Goal: Task Accomplishment & Management: Use online tool/utility

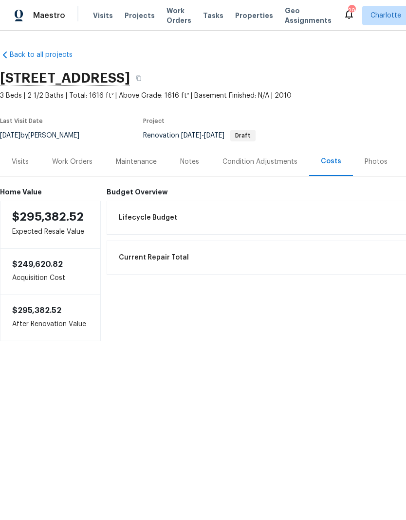
click at [78, 162] on div "Work Orders" at bounding box center [72, 162] width 40 height 10
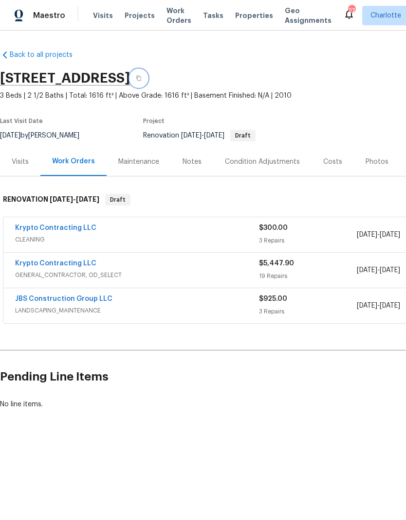
click at [141, 79] on icon "button" at bounding box center [139, 78] width 6 height 6
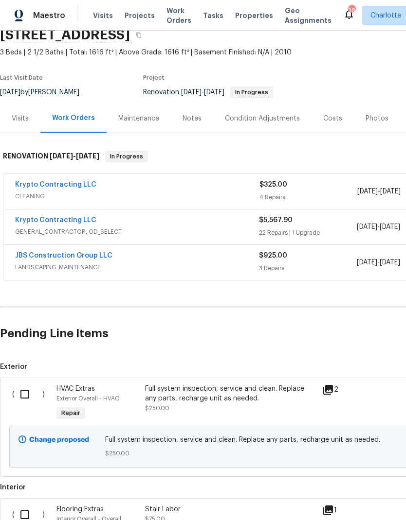
scroll to position [44, 0]
click at [22, 398] on input "checkbox" at bounding box center [29, 394] width 28 height 20
checkbox input "true"
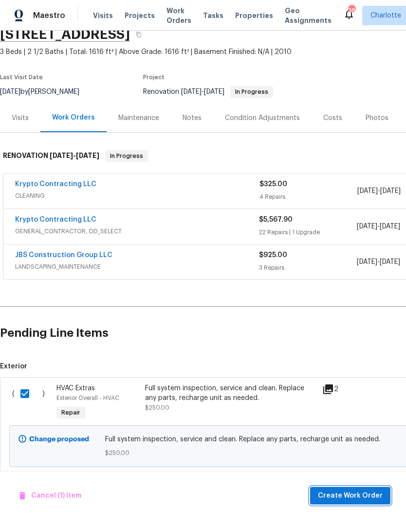
click at [354, 494] on span "Create Work Order" at bounding box center [350, 496] width 65 height 12
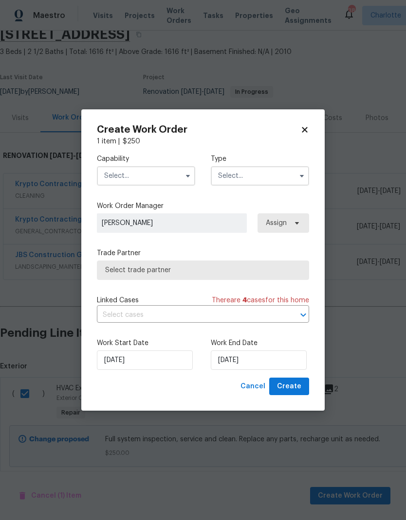
click at [157, 176] on input "text" at bounding box center [146, 175] width 98 height 19
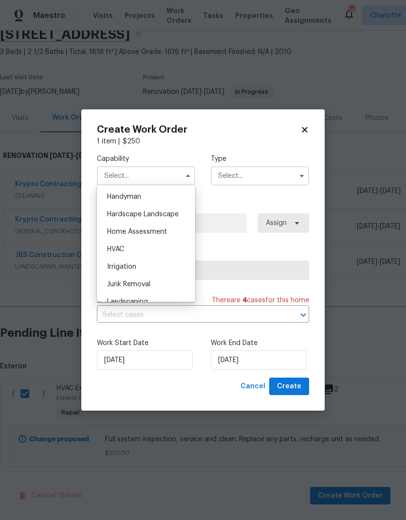
scroll to position [538, 0]
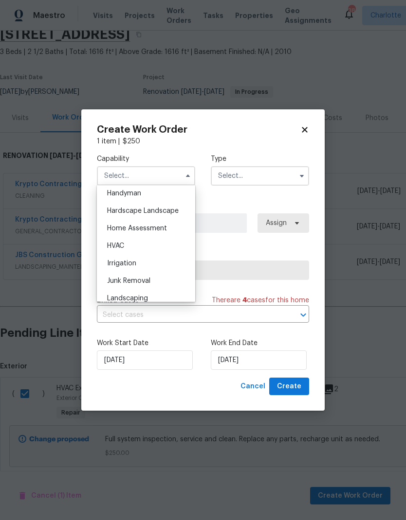
click at [146, 246] on div "HVAC" at bounding box center [145, 246] width 93 height 18
type input "HVAC"
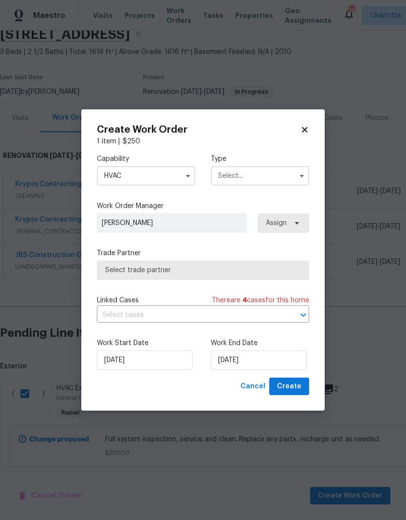
click at [267, 171] on input "text" at bounding box center [260, 175] width 98 height 19
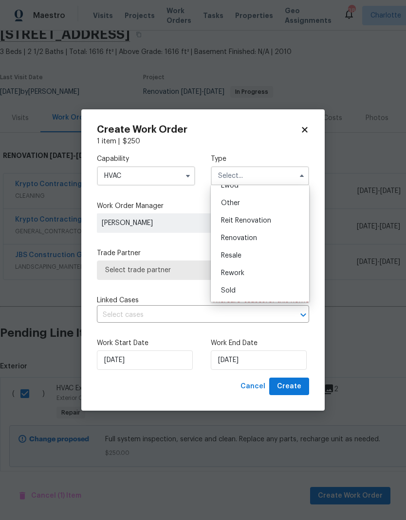
scroll to position [116, 0]
click at [257, 238] on div "Renovation" at bounding box center [259, 239] width 93 height 18
type input "Renovation"
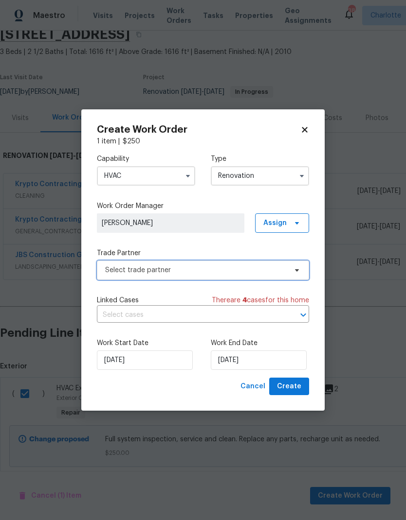
click at [285, 265] on span "Select trade partner" at bounding box center [195, 270] width 181 height 10
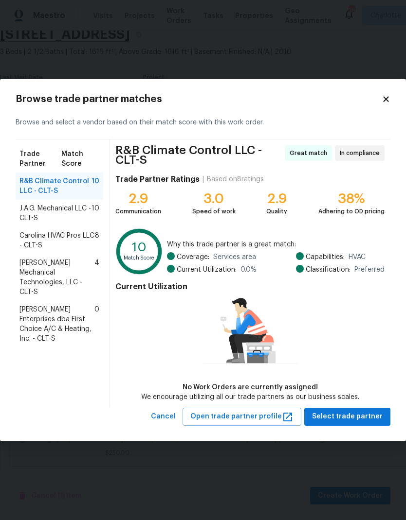
click at [33, 240] on span "Carolina HVAC Pros LLC - CLT-S" at bounding box center [56, 240] width 75 height 19
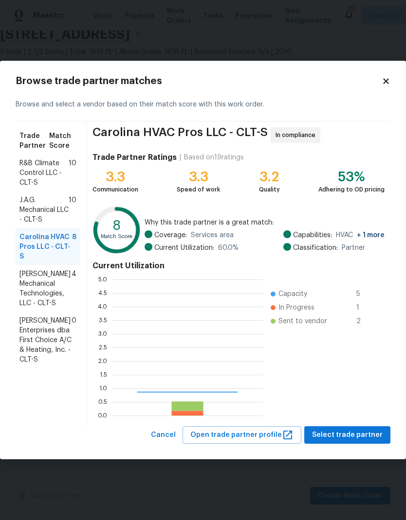
scroll to position [136, 151]
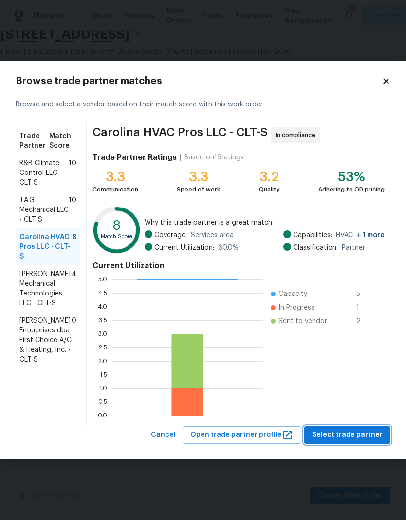
click at [359, 432] on span "Select trade partner" at bounding box center [347, 435] width 71 height 12
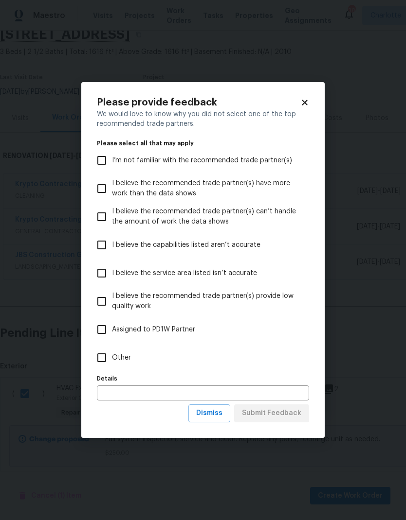
click at [109, 360] on input "Other" at bounding box center [101, 358] width 20 height 20
checkbox input "true"
click at [282, 417] on span "Submit Feedback" at bounding box center [271, 413] width 59 height 12
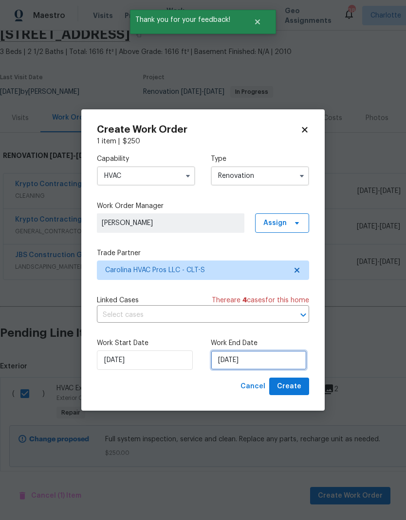
click at [262, 365] on input "[DATE]" at bounding box center [259, 360] width 96 height 19
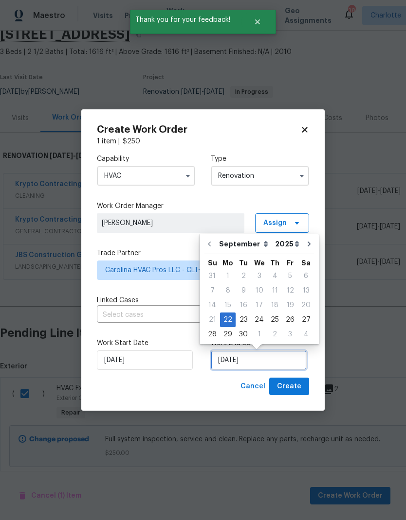
scroll to position [4, 0]
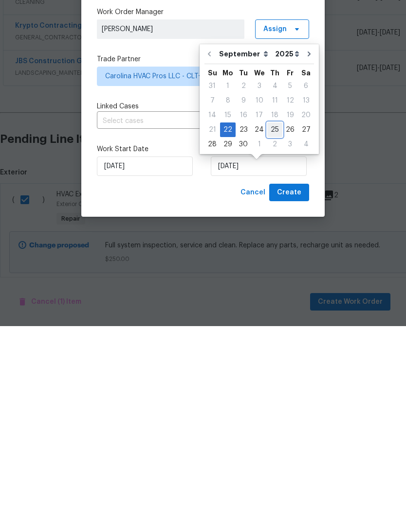
click at [273, 317] on div "25" at bounding box center [274, 324] width 15 height 14
type input "[DATE]"
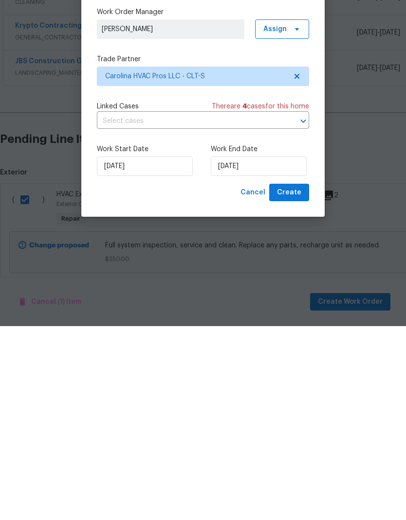
scroll to position [39, 0]
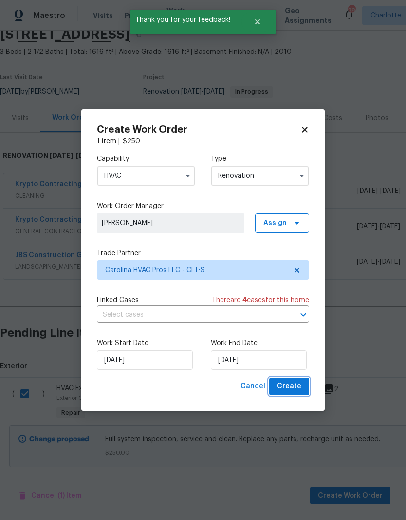
click at [295, 389] on span "Create" at bounding box center [289, 387] width 24 height 12
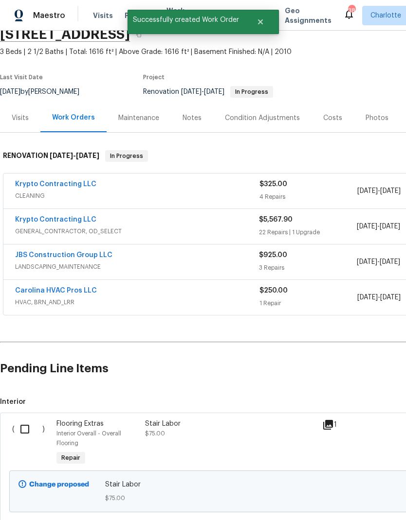
click at [23, 419] on input "checkbox" at bounding box center [29, 429] width 28 height 20
checkbox input "true"
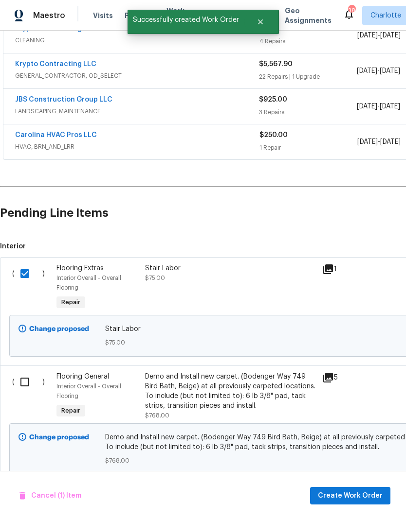
scroll to position [198, 0]
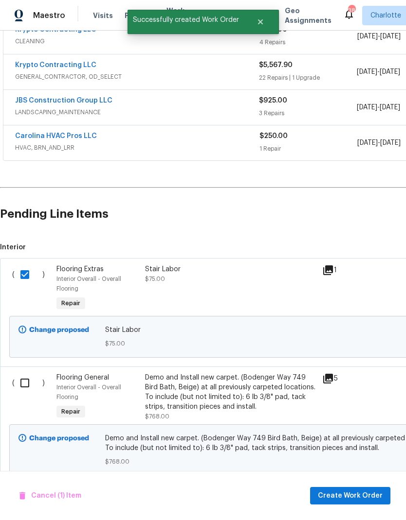
click at [23, 373] on input "checkbox" at bounding box center [29, 383] width 28 height 20
checkbox input "true"
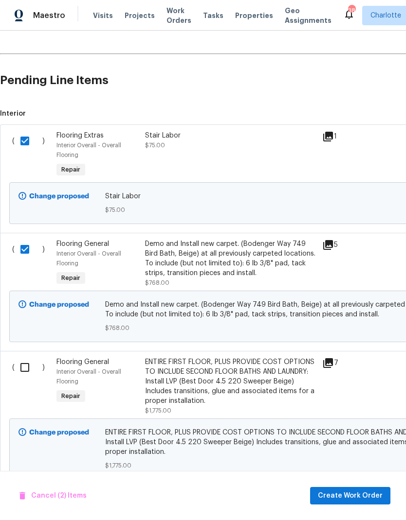
scroll to position [329, 0]
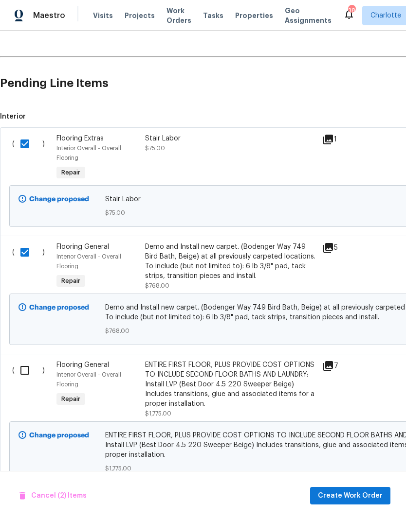
click at [24, 360] on input "checkbox" at bounding box center [29, 370] width 28 height 20
checkbox input "true"
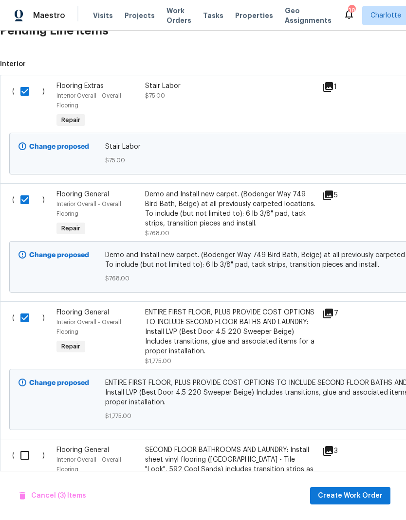
scroll to position [382, 0]
click at [31, 445] on input "checkbox" at bounding box center [29, 455] width 28 height 20
checkbox input "true"
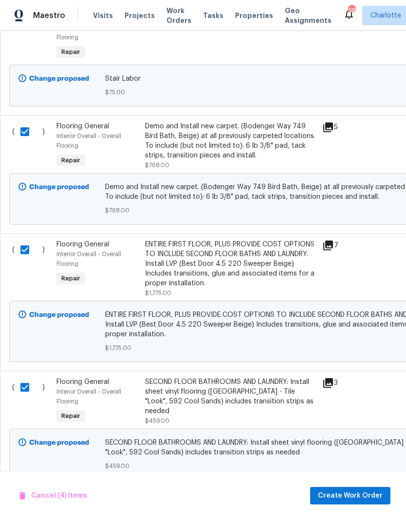
scroll to position [449, 0]
click at [369, 496] on span "Create Work Order" at bounding box center [350, 496] width 65 height 12
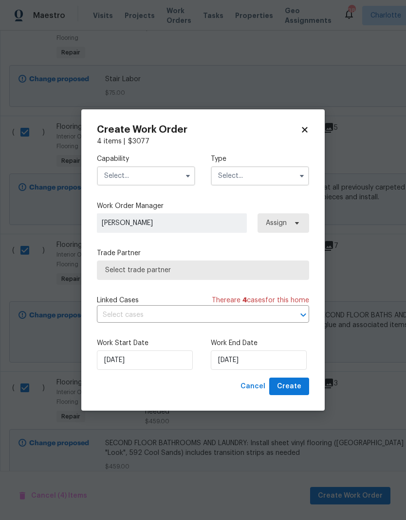
click at [159, 176] on input "text" at bounding box center [146, 175] width 98 height 19
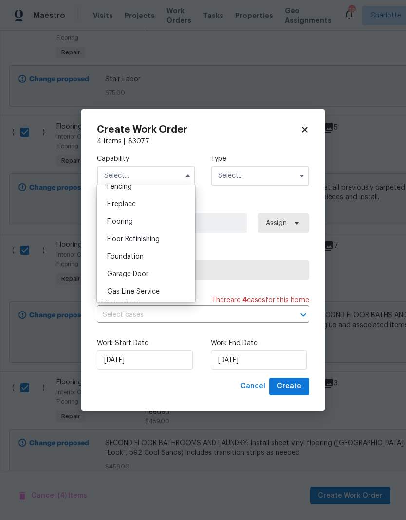
scroll to position [354, 0]
click at [147, 222] on div "Flooring" at bounding box center [145, 220] width 93 height 18
type input "Flooring"
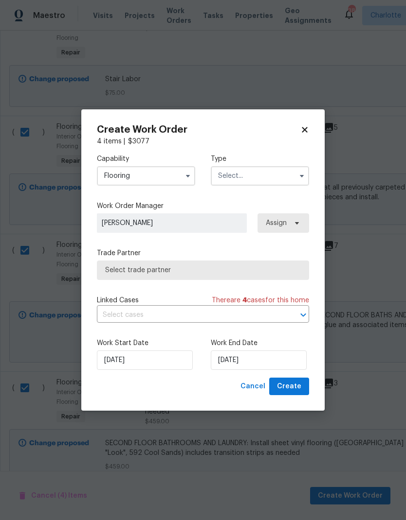
click at [275, 177] on input "text" at bounding box center [260, 175] width 98 height 19
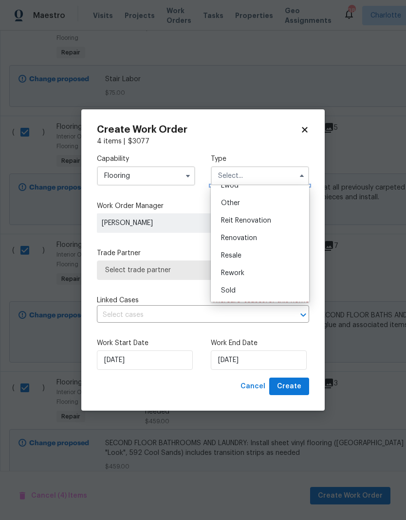
scroll to position [116, 0]
click at [266, 242] on div "Renovation" at bounding box center [259, 239] width 93 height 18
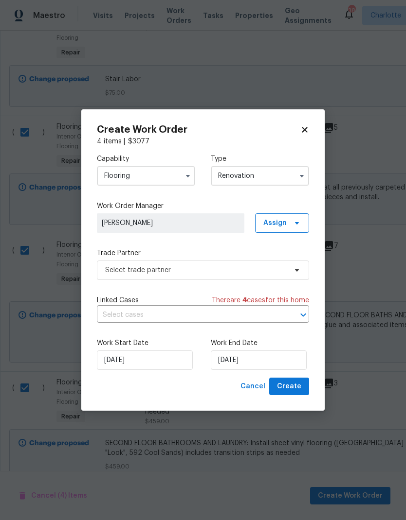
type input "Renovation"
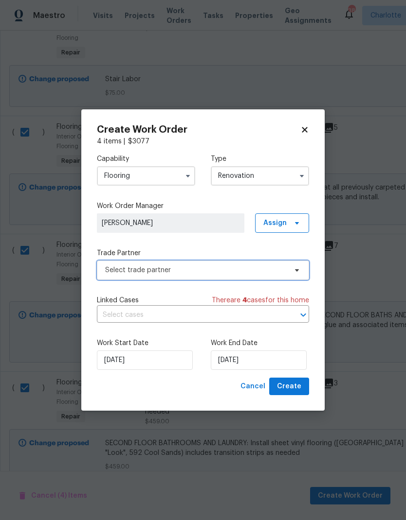
click at [284, 268] on span "Select trade partner" at bounding box center [195, 270] width 181 height 10
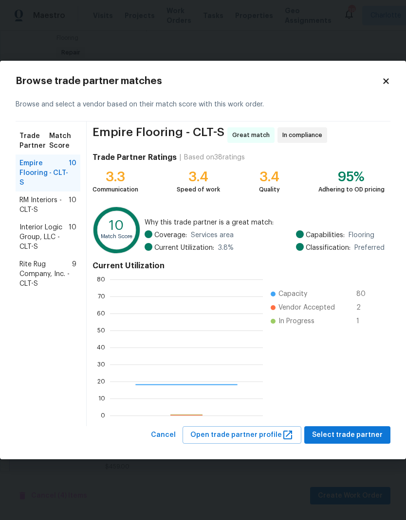
scroll to position [136, 153]
click at [57, 267] on span "Rite Rug Company, Inc. - CLT-S" at bounding box center [45, 274] width 53 height 29
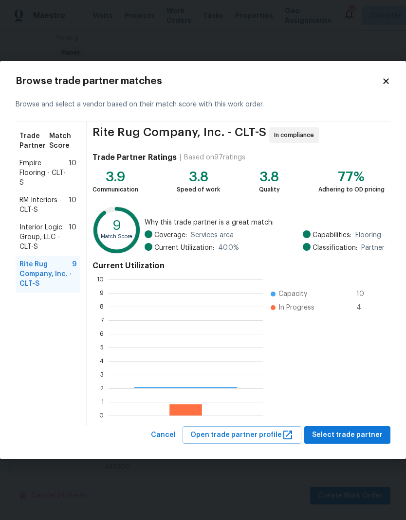
scroll to position [136, 154]
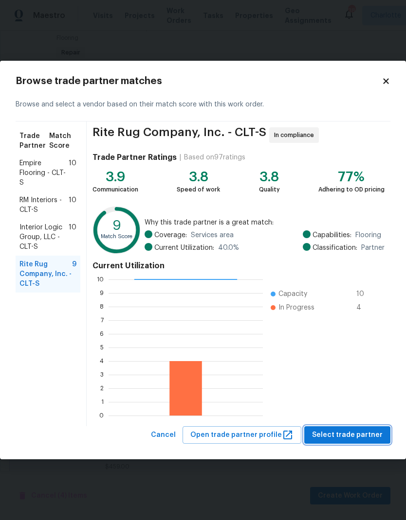
click at [362, 433] on span "Select trade partner" at bounding box center [347, 435] width 71 height 12
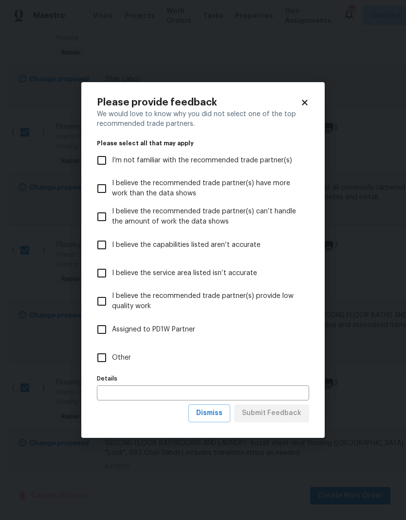
click at [109, 358] on input "Other" at bounding box center [101, 358] width 20 height 20
checkbox input "true"
click at [293, 415] on span "Submit Feedback" at bounding box center [271, 413] width 59 height 12
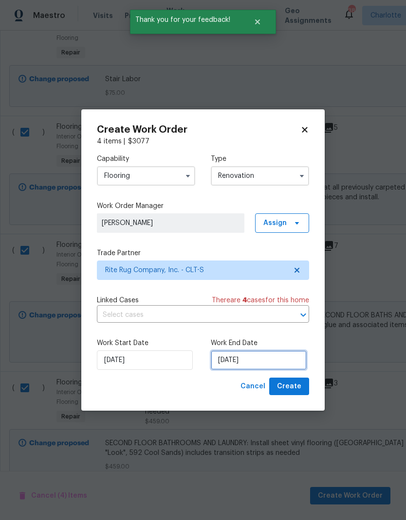
click at [259, 363] on input "9/22/2025" at bounding box center [259, 360] width 96 height 19
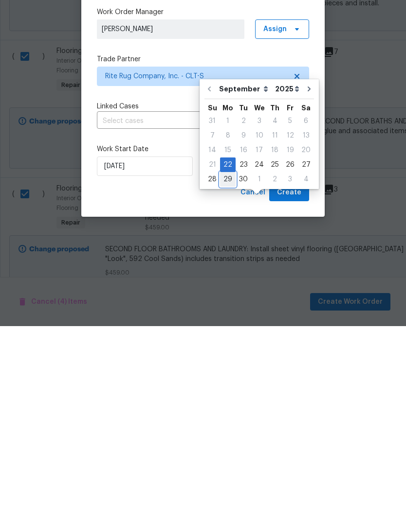
click at [230, 367] on div "29" at bounding box center [228, 374] width 16 height 14
type input "9/29/2025"
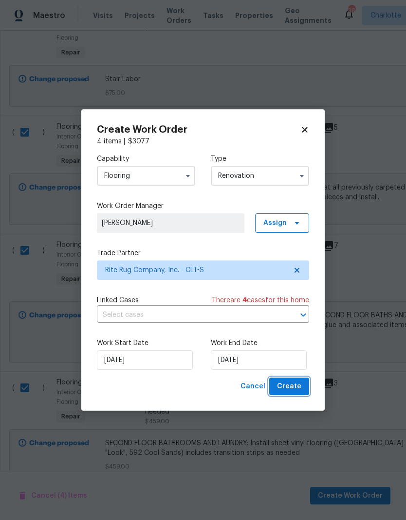
click at [294, 387] on span "Create" at bounding box center [289, 387] width 24 height 12
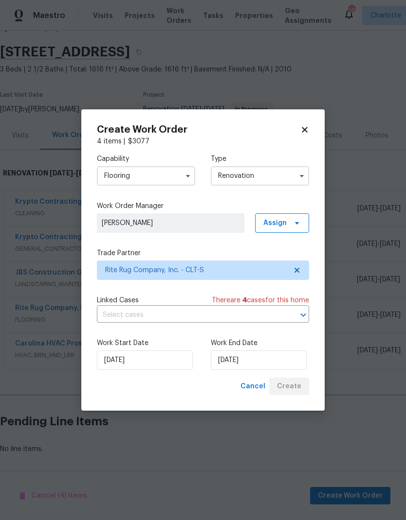
scroll to position [26, 0]
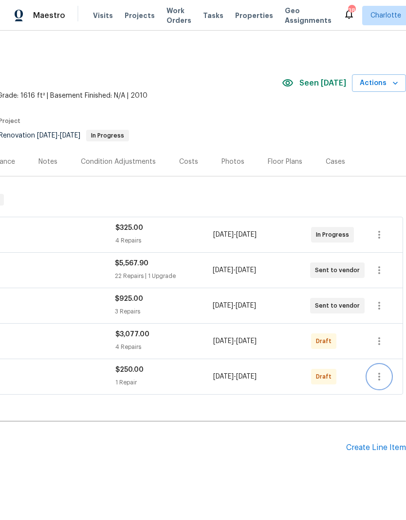
click at [381, 383] on button "button" at bounding box center [378, 376] width 23 height 23
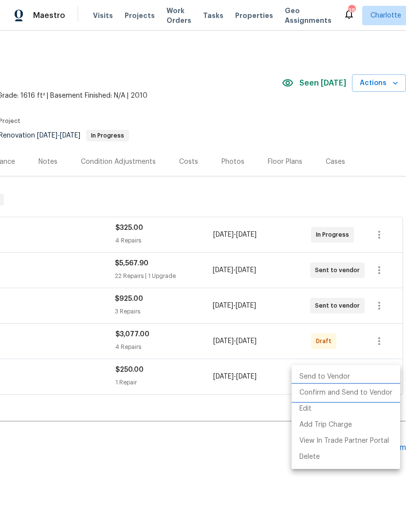
click at [362, 395] on li "Confirm and Send to Vendor" at bounding box center [345, 393] width 108 height 16
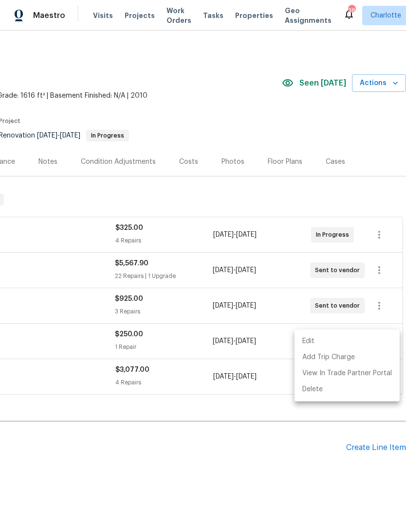
click at [235, 488] on div at bounding box center [203, 260] width 406 height 520
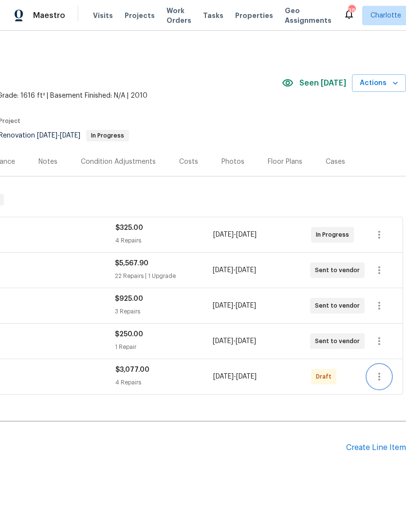
click at [381, 381] on icon "button" at bounding box center [379, 377] width 12 height 12
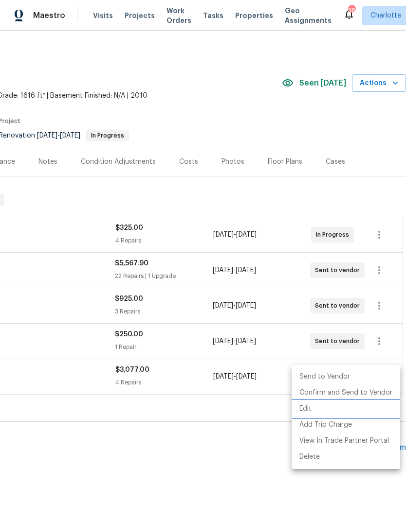
click at [357, 401] on li "Edit" at bounding box center [345, 409] width 108 height 16
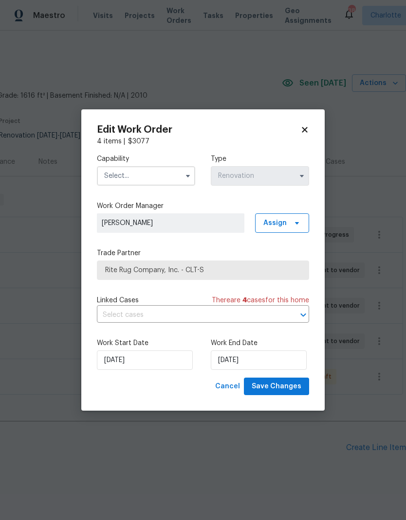
scroll to position [26, 0]
click at [301, 130] on icon at bounding box center [304, 129] width 9 height 9
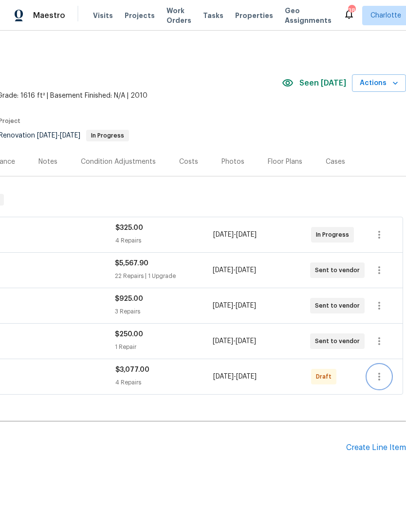
click at [378, 371] on icon "button" at bounding box center [379, 377] width 12 height 12
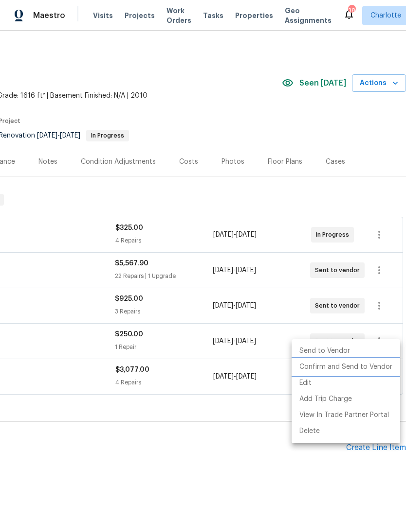
click at [354, 369] on li "Confirm and Send to Vendor" at bounding box center [345, 367] width 108 height 16
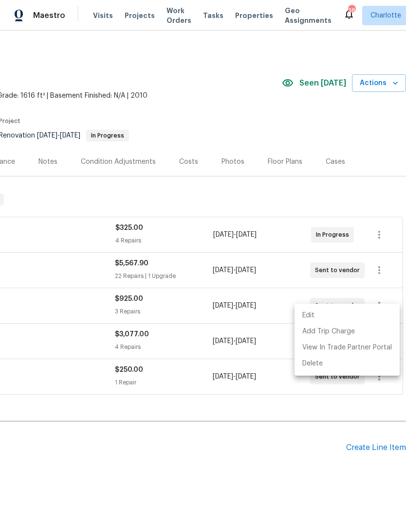
click at [269, 488] on div at bounding box center [203, 260] width 406 height 520
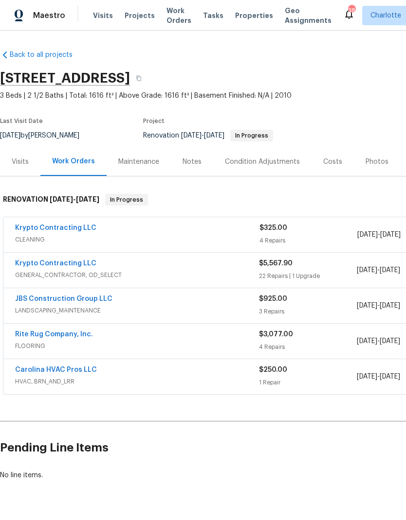
scroll to position [0, 0]
click at [71, 228] on link "Krypto Contracting LLC" at bounding box center [55, 228] width 81 height 7
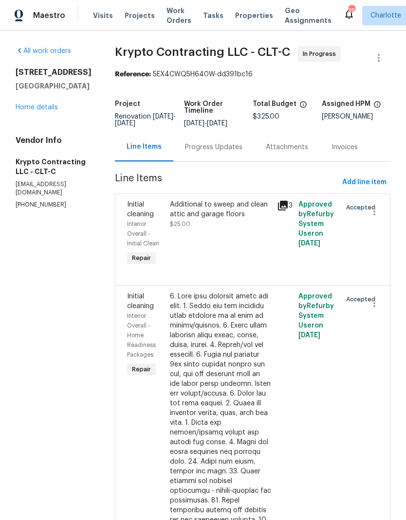
click at [216, 161] on div "Progress Updates" at bounding box center [213, 147] width 81 height 29
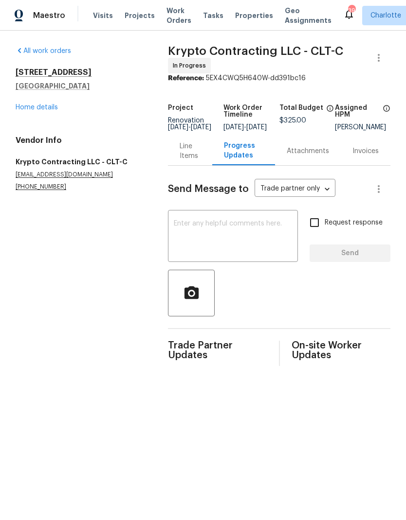
click at [210, 247] on textarea at bounding box center [233, 237] width 118 height 34
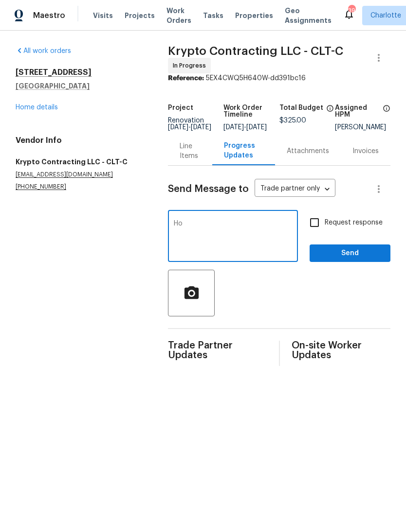
type textarea "H"
click at [26, 109] on link "Home details" at bounding box center [37, 107] width 42 height 7
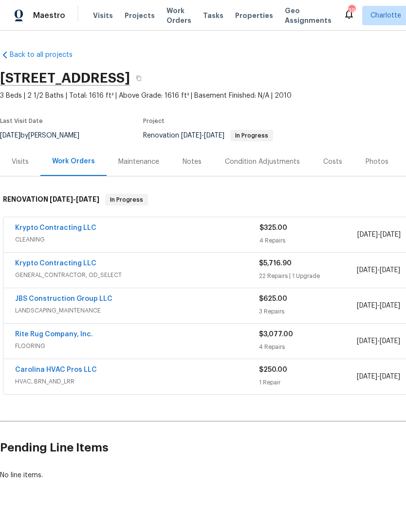
click at [76, 301] on link "JBS Construction Group LLC" at bounding box center [63, 299] width 97 height 7
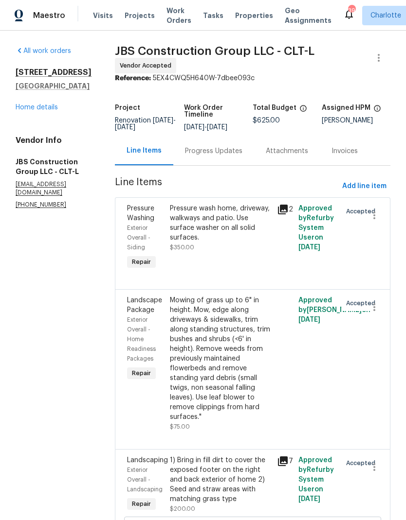
click at [223, 152] on div "Progress Updates" at bounding box center [213, 151] width 57 height 10
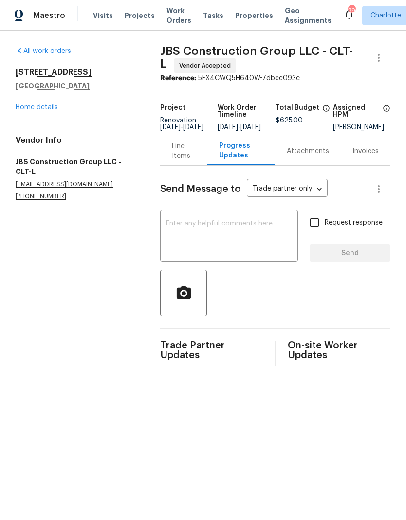
click at [217, 254] on textarea at bounding box center [229, 237] width 126 height 34
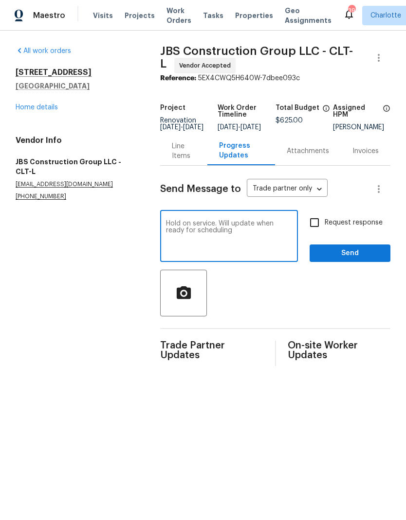
type textarea "Hold on service. Will update when ready for scheduling"
click at [314, 230] on input "Request response" at bounding box center [314, 222] width 20 height 20
checkbox input "true"
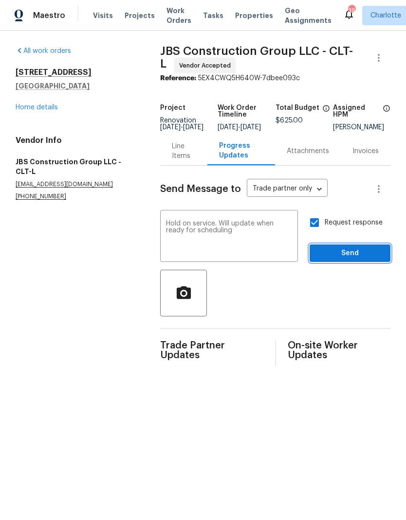
click at [368, 260] on span "Send" at bounding box center [349, 253] width 65 height 12
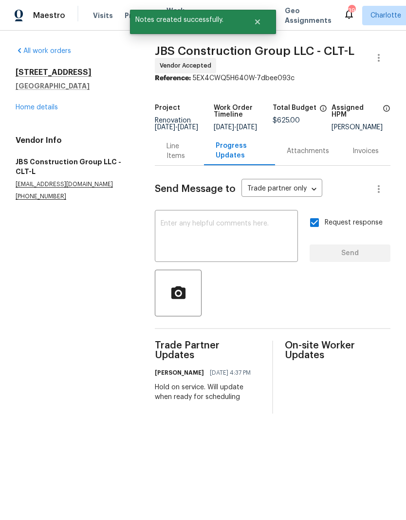
click at [25, 108] on link "Home details" at bounding box center [37, 107] width 42 height 7
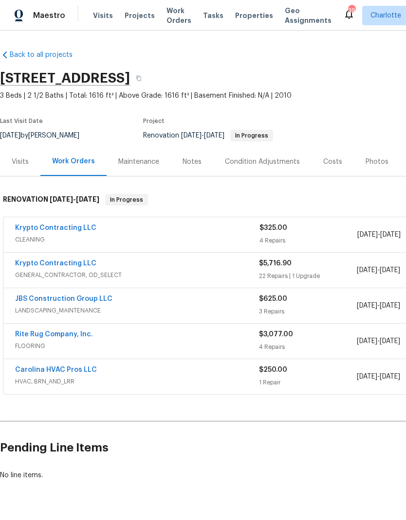
click at [76, 260] on link "Krypto Contracting LLC" at bounding box center [55, 263] width 81 height 7
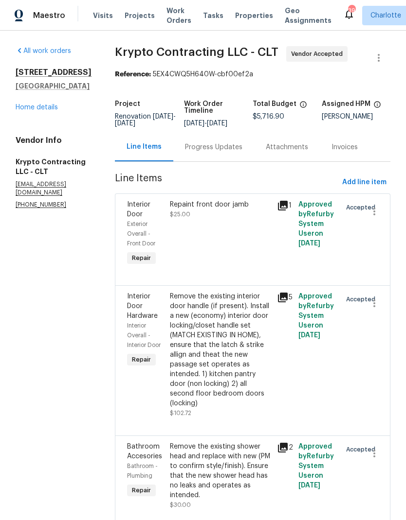
click at [224, 161] on div "Progress Updates" at bounding box center [213, 147] width 81 height 29
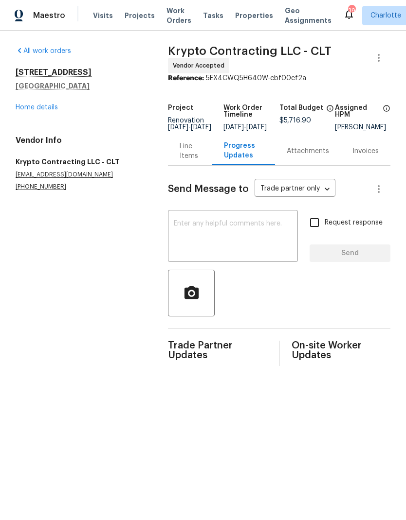
click at [222, 244] on textarea at bounding box center [233, 237] width 118 height 34
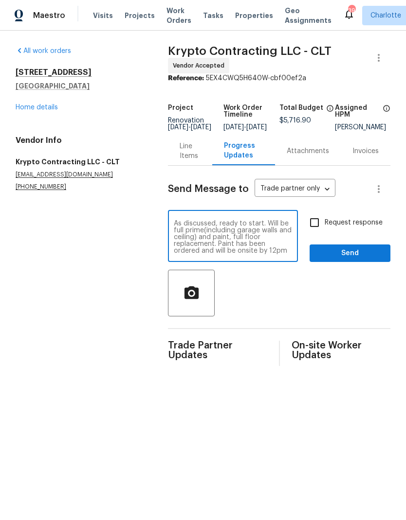
type textarea "As discussed, ready to start. Will be full prime(including garage walls and cei…"
click at [318, 233] on input "Request response" at bounding box center [314, 222] width 20 height 20
checkbox input "true"
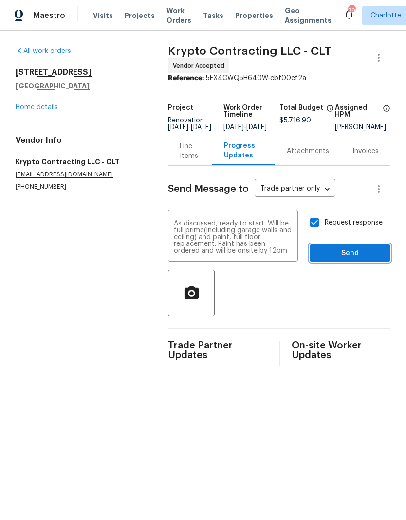
click at [366, 258] on span "Send" at bounding box center [349, 253] width 65 height 12
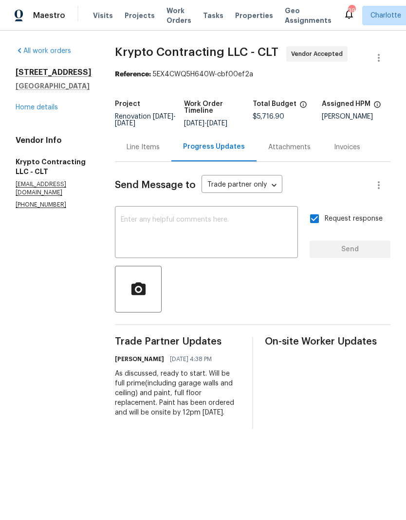
click at [27, 118] on div "All work orders 805 Brunswick Dr Rock Hill, SC 29730 Home details Vendor Info K…" at bounding box center [54, 127] width 76 height 163
click at [27, 117] on div "All work orders 805 Brunswick Dr Rock Hill, SC 29730 Home details Vendor Info K…" at bounding box center [54, 127] width 76 height 163
click at [25, 110] on link "Home details" at bounding box center [37, 107] width 42 height 7
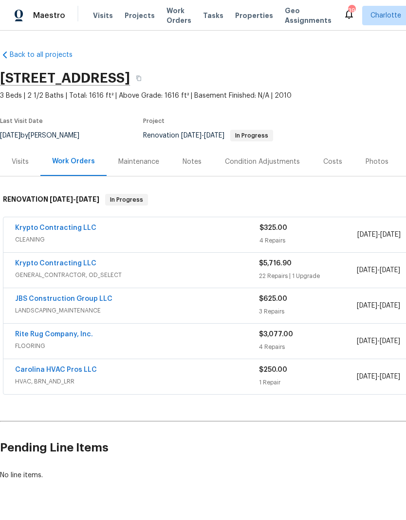
click at [324, 161] on div "Costs" at bounding box center [332, 162] width 19 height 10
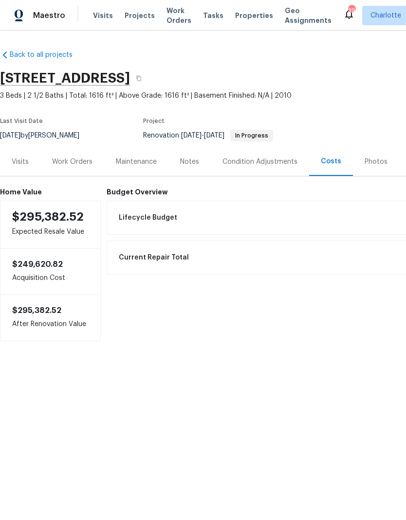
click at [67, 166] on div "Work Orders" at bounding box center [72, 162] width 40 height 10
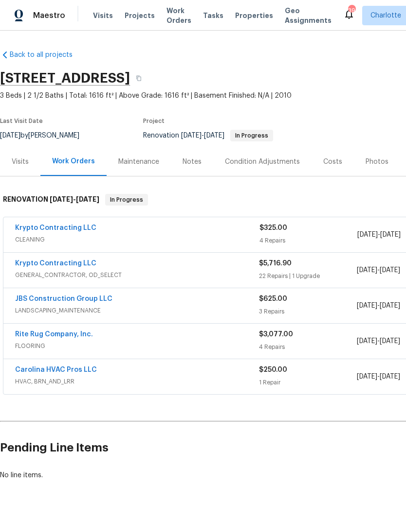
click at [136, 352] on div "Rite Rug Company, Inc. FLOORING" at bounding box center [137, 341] width 244 height 23
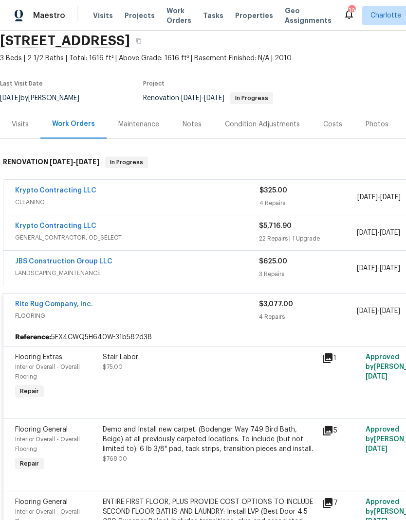
scroll to position [32, 0]
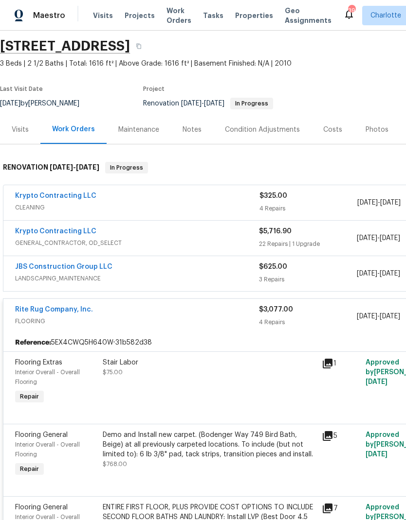
click at [152, 316] on div "Rite Rug Company, Inc." at bounding box center [137, 311] width 244 height 12
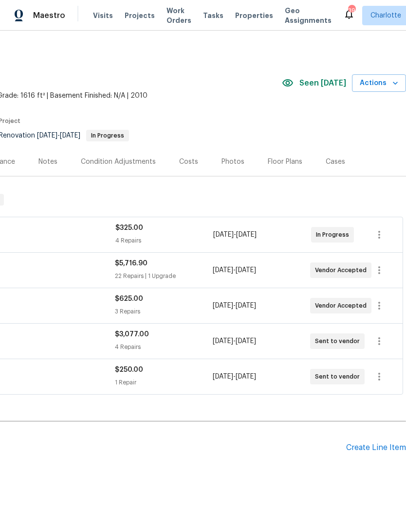
scroll to position [0, 144]
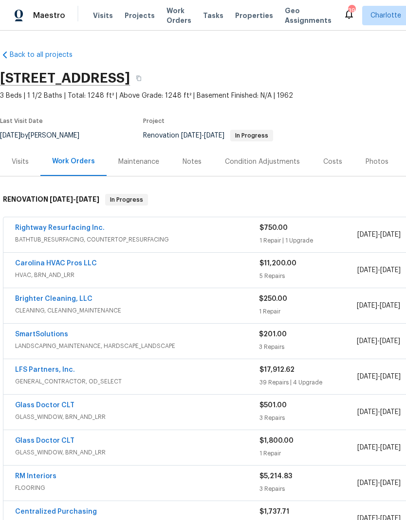
click at [73, 299] on link "Brighter Cleaning, LLC" at bounding box center [53, 299] width 77 height 7
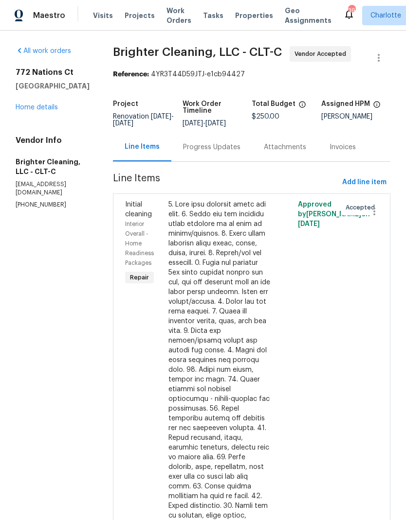
click at [203, 152] on div "Progress Updates" at bounding box center [211, 147] width 57 height 10
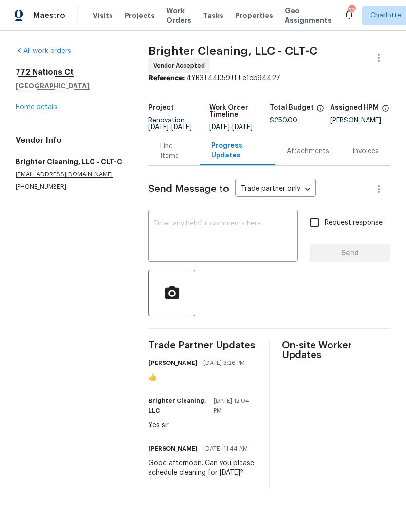
click at [207, 239] on textarea at bounding box center [223, 237] width 138 height 34
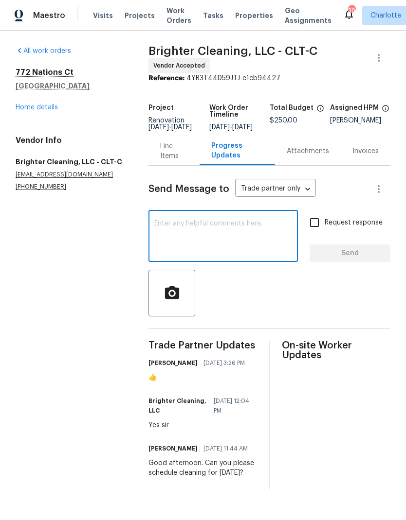
click at [196, 243] on textarea at bounding box center [223, 237] width 138 height 34
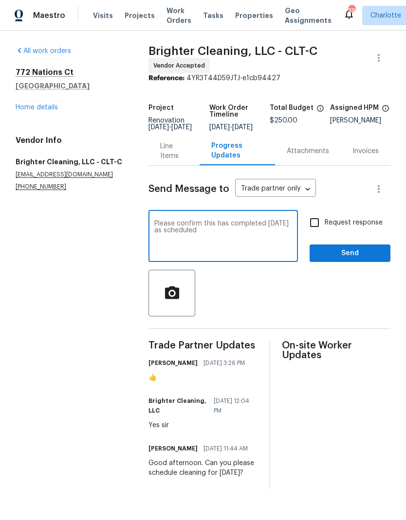
type textarea "Please confirm this has completed today as scheduled"
click at [366, 253] on button "Send" at bounding box center [349, 254] width 81 height 18
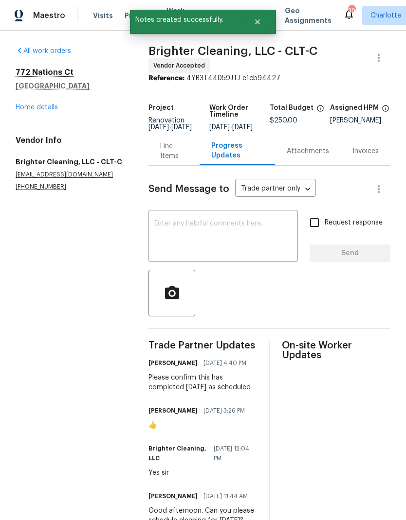
click at [148, 388] on div "Please confirm this has completed today as scheduled" at bounding box center [202, 382] width 108 height 19
click at [150, 382] on div "Please confirm this has completed today as scheduled" at bounding box center [202, 382] width 108 height 19
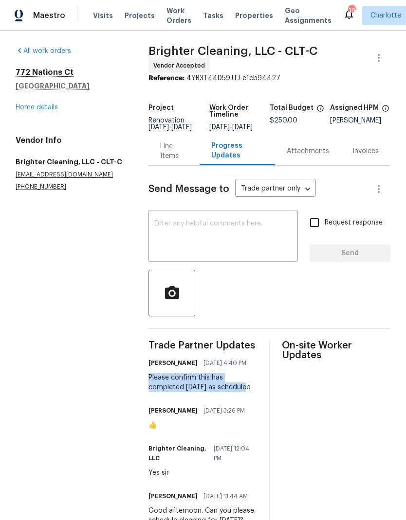
click at [210, 251] on textarea at bounding box center [223, 237] width 138 height 34
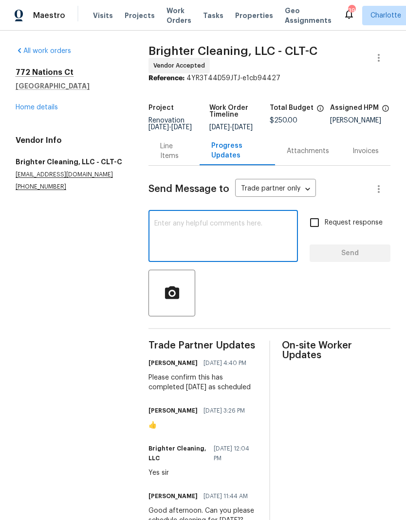
click at [190, 235] on textarea at bounding box center [223, 237] width 138 height 34
paste textarea "Please confirm this has completed today as scheduled"
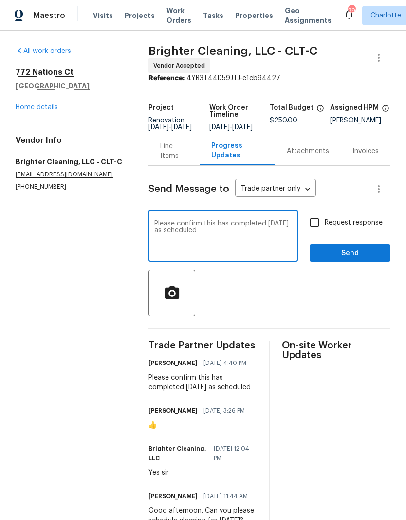
type textarea "Please confirm this has completed today as scheduled"
click at [319, 224] on input "Request response" at bounding box center [314, 222] width 20 height 20
checkbox input "true"
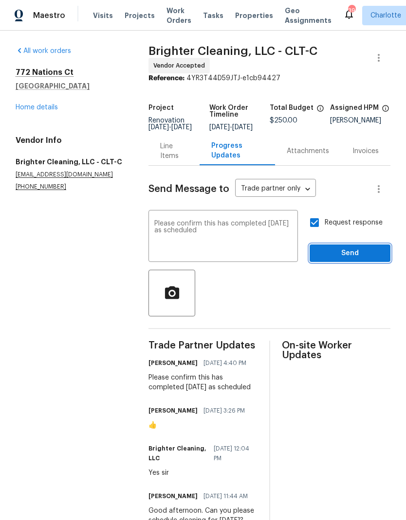
click at [363, 256] on span "Send" at bounding box center [349, 253] width 65 height 12
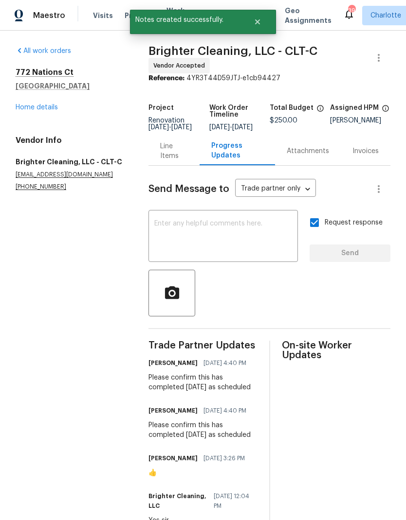
click at [27, 105] on link "Home details" at bounding box center [37, 107] width 42 height 7
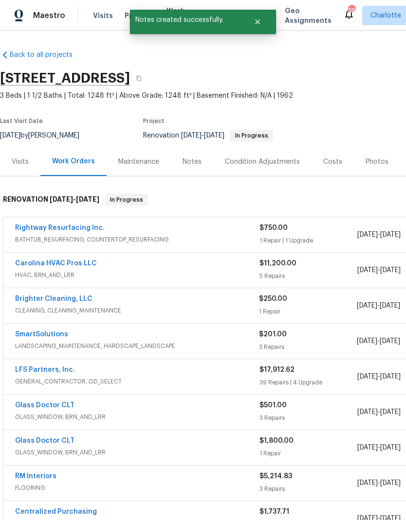
click at [31, 336] on link "SmartSolutions" at bounding box center [41, 334] width 53 height 7
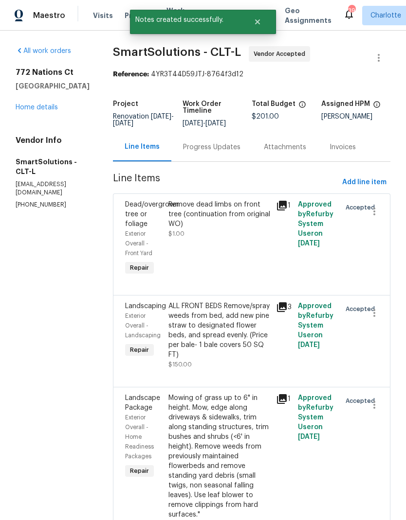
click at [219, 155] on div "Progress Updates" at bounding box center [211, 147] width 81 height 29
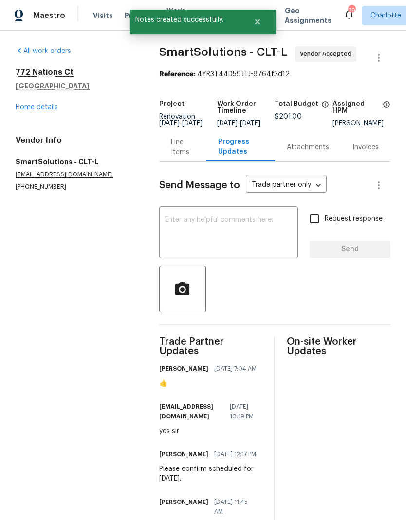
click at [220, 243] on textarea at bounding box center [228, 233] width 127 height 34
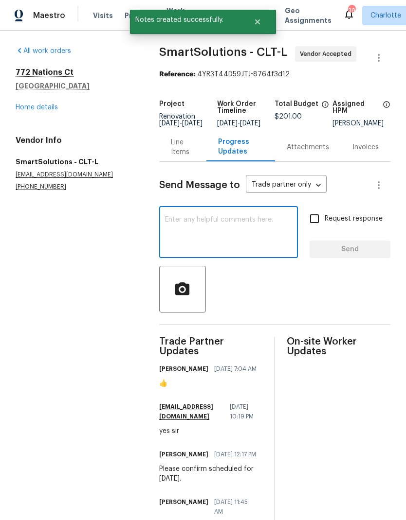
click at [205, 233] on textarea at bounding box center [228, 233] width 127 height 34
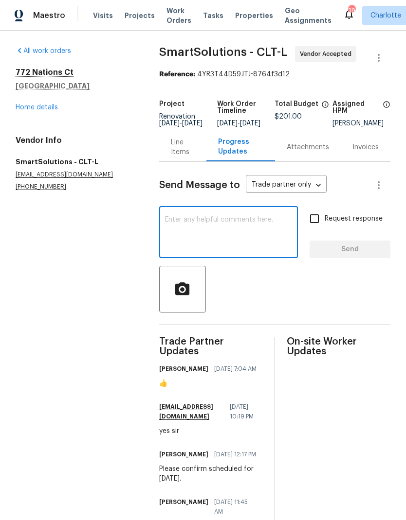
paste textarea "Please confirm this has completed today as scheduled"
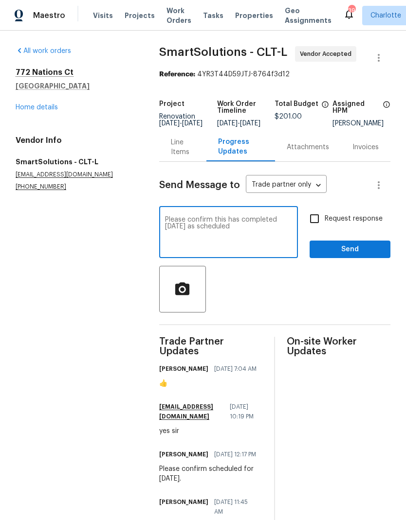
type textarea "Please confirm this has completed today as scheduled"
click at [320, 220] on input "Request response" at bounding box center [314, 219] width 20 height 20
checkbox input "true"
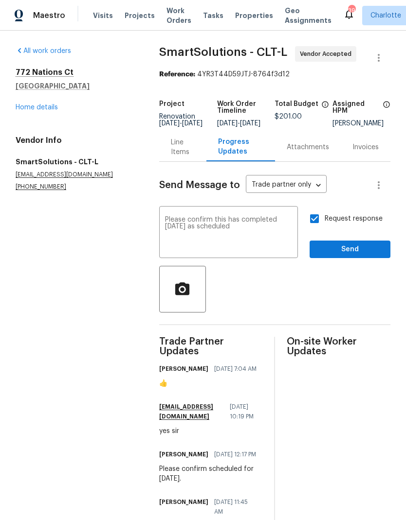
click at [366, 245] on div "Request response Send" at bounding box center [349, 234] width 81 height 50
click at [356, 256] on span "Send" at bounding box center [349, 250] width 65 height 12
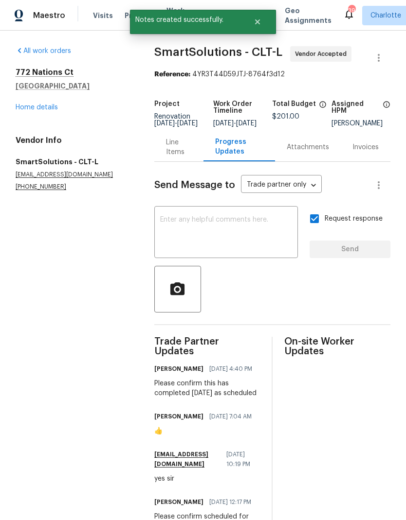
click at [25, 110] on link "Home details" at bounding box center [37, 107] width 42 height 7
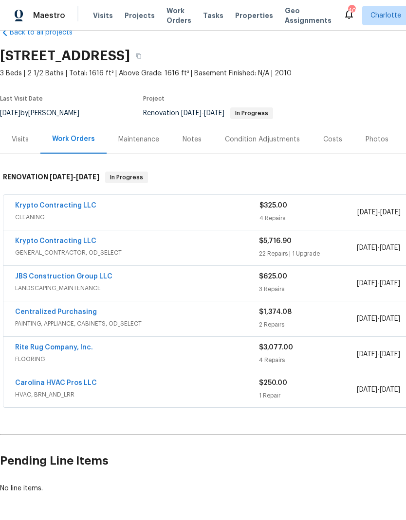
scroll to position [22, 0]
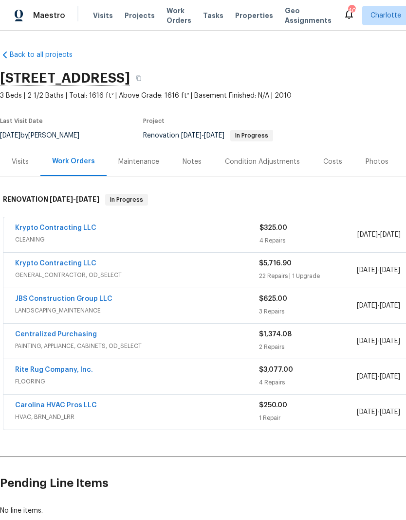
click at [157, 304] on div "JBS Construction Group LLC" at bounding box center [137, 300] width 244 height 12
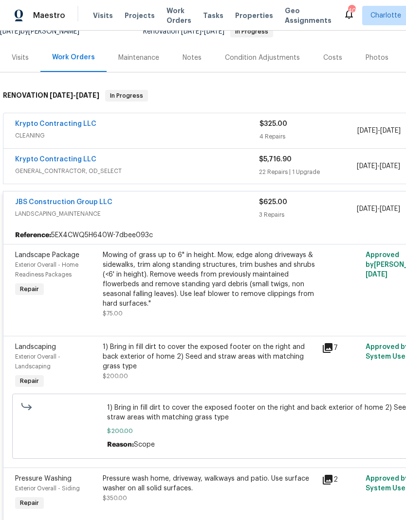
scroll to position [101, -1]
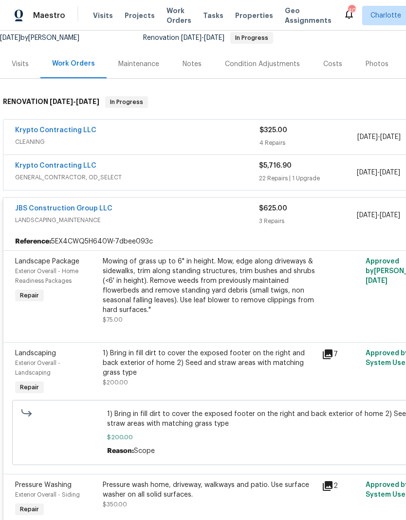
click at [156, 214] on div "JBS Construction Group LLC" at bounding box center [137, 210] width 244 height 12
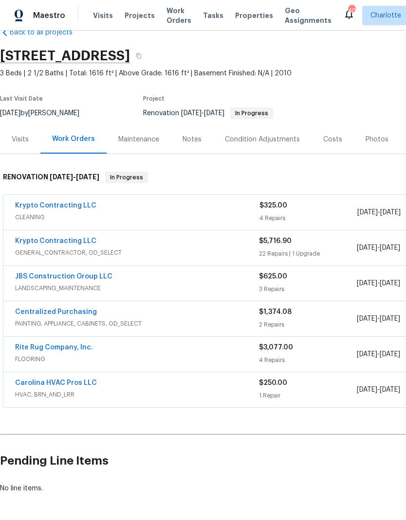
scroll to position [22, 0]
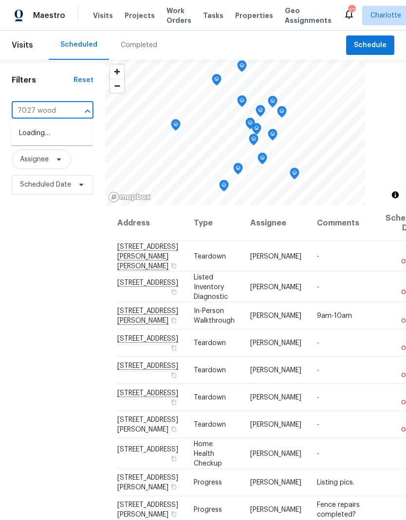
type input "7027 [PERSON_NAME]"
click at [45, 137] on li "[STREET_ADDRESS]" at bounding box center [51, 133] width 81 height 16
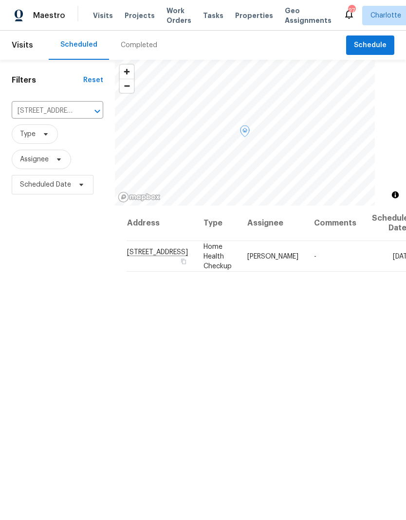
click at [0, 0] on span at bounding box center [0, 0] width 0 height 0
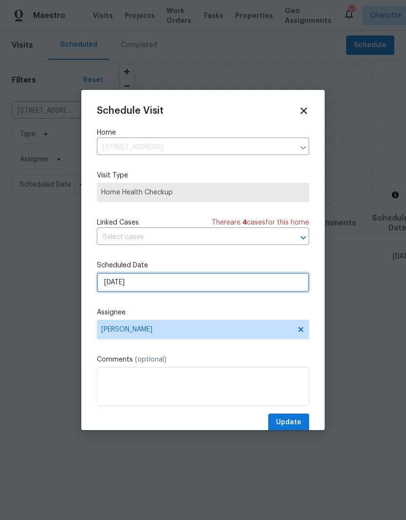
click at [219, 288] on input "9/22/2025" at bounding box center [203, 282] width 212 height 19
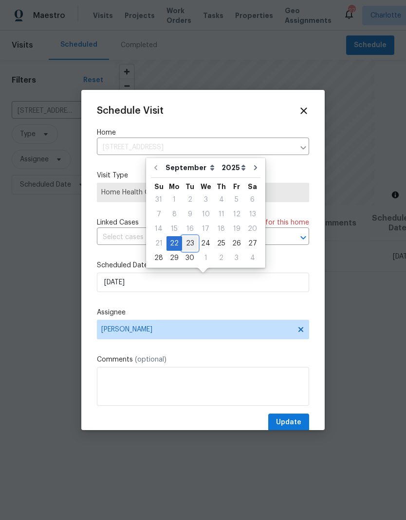
click at [188, 246] on div "23" at bounding box center [190, 244] width 16 height 14
type input "9/23/2025"
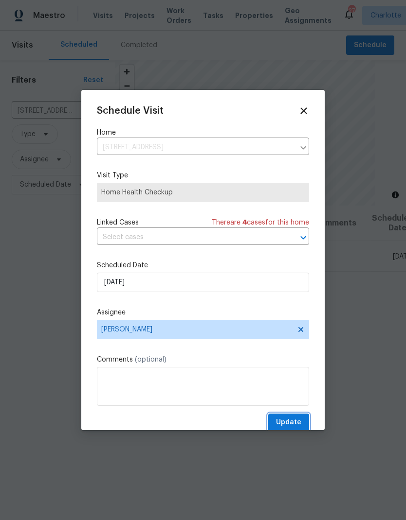
click at [296, 424] on span "Update" at bounding box center [288, 423] width 25 height 12
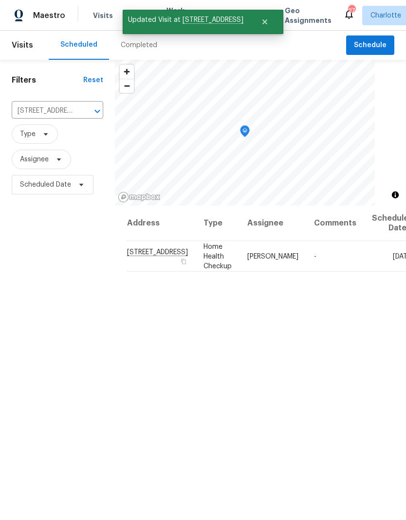
click at [80, 115] on icon "Clear" at bounding box center [85, 111] width 10 height 10
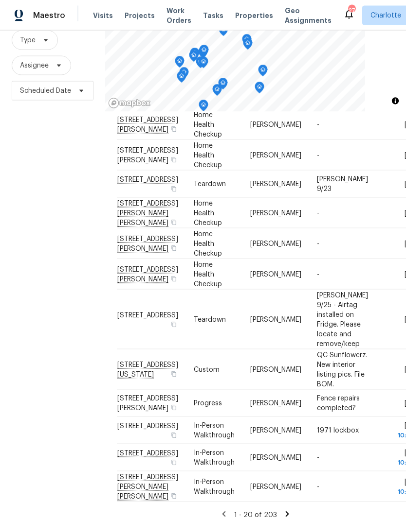
scroll to position [39, 0]
click at [289, 510] on icon at bounding box center [287, 514] width 9 height 9
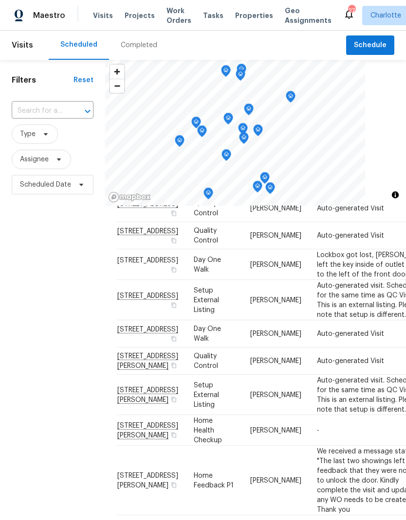
scroll to position [100, 0]
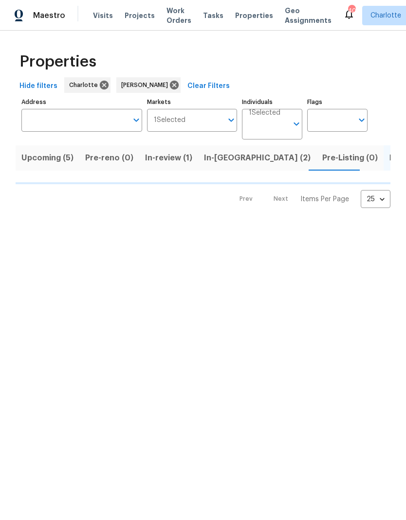
click at [222, 160] on span "In-[GEOGRAPHIC_DATA] (2)" at bounding box center [257, 158] width 106 height 14
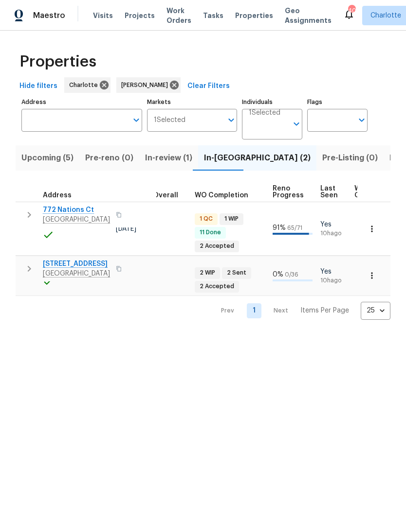
scroll to position [0, 323]
click at [322, 157] on span "Pre-Listing (0)" at bounding box center [349, 158] width 55 height 14
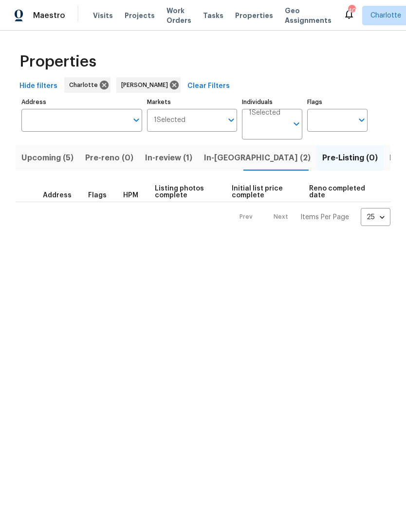
click at [389, 159] on span "Listed (22)" at bounding box center [409, 158] width 41 height 14
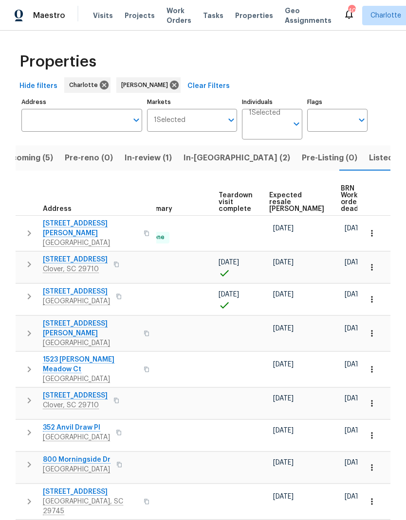
scroll to position [0, 194]
click at [341, 199] on span "BRN Work order deadline" at bounding box center [356, 198] width 30 height 27
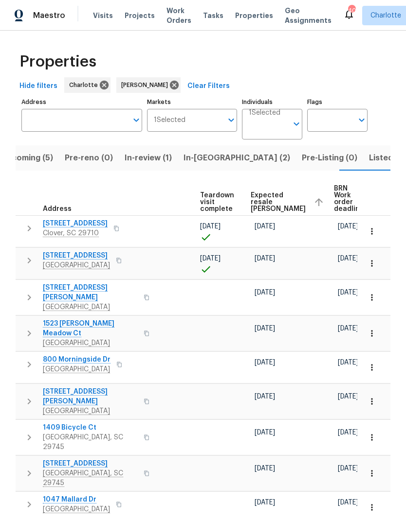
scroll to position [0, 213]
click at [258, 206] on span "Expected resale [PERSON_NAME]" at bounding box center [278, 202] width 55 height 20
